Goal: Task Accomplishment & Management: Use online tool/utility

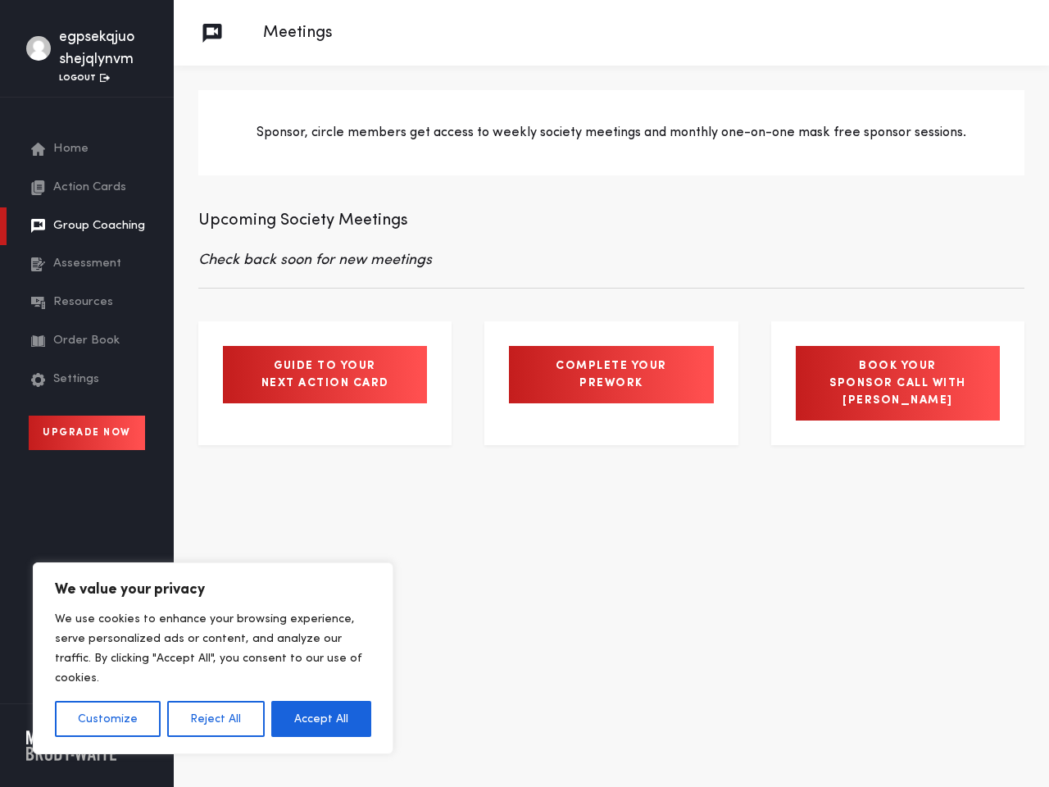
click at [107, 719] on button "Customize" at bounding box center [108, 719] width 106 height 36
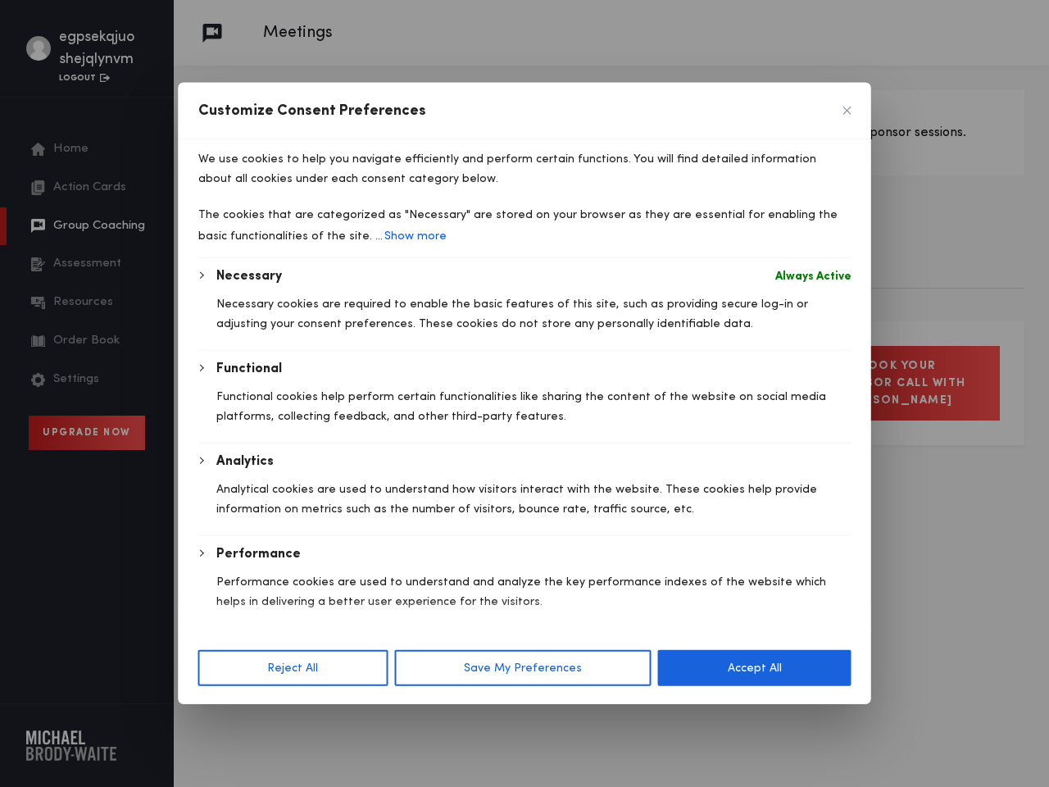
click at [215, 719] on div at bounding box center [524, 393] width 1049 height 787
click at [321, 188] on p "We use cookies to help you navigate efficiently and perform certain functions. …" at bounding box center [524, 168] width 653 height 39
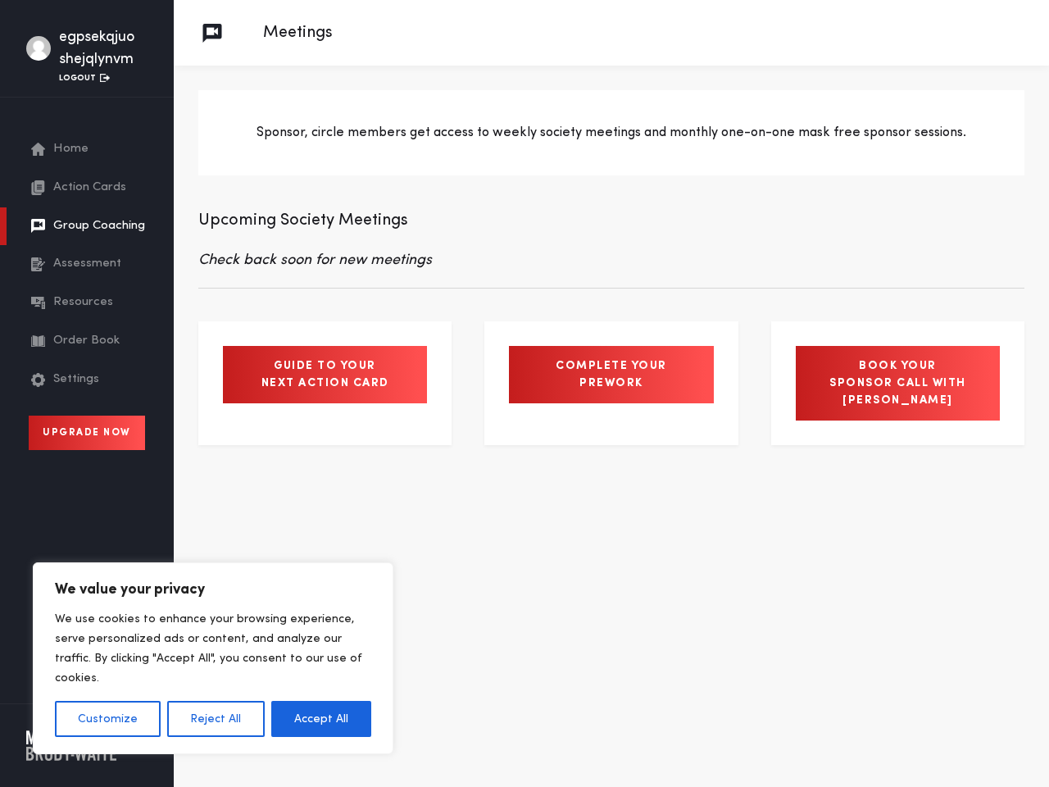
click at [107, 719] on button "Customize" at bounding box center [108, 719] width 106 height 36
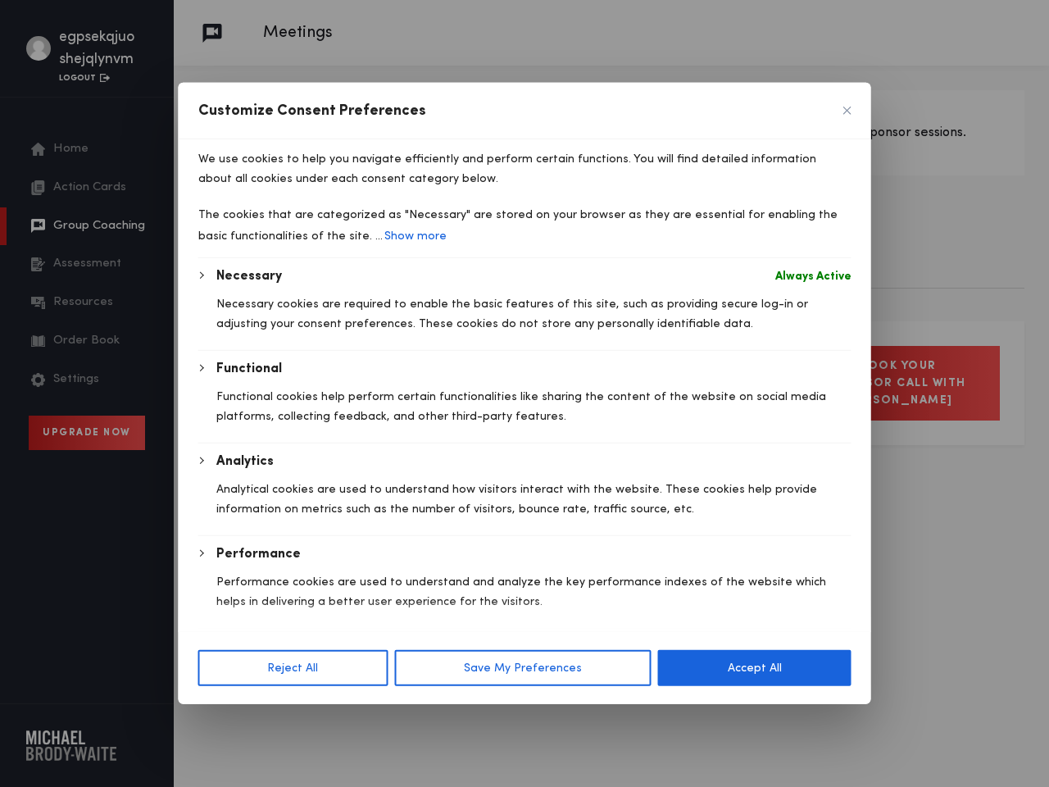
click at [321, 379] on div "Functional" at bounding box center [533, 369] width 635 height 20
